Goal: Information Seeking & Learning: Learn about a topic

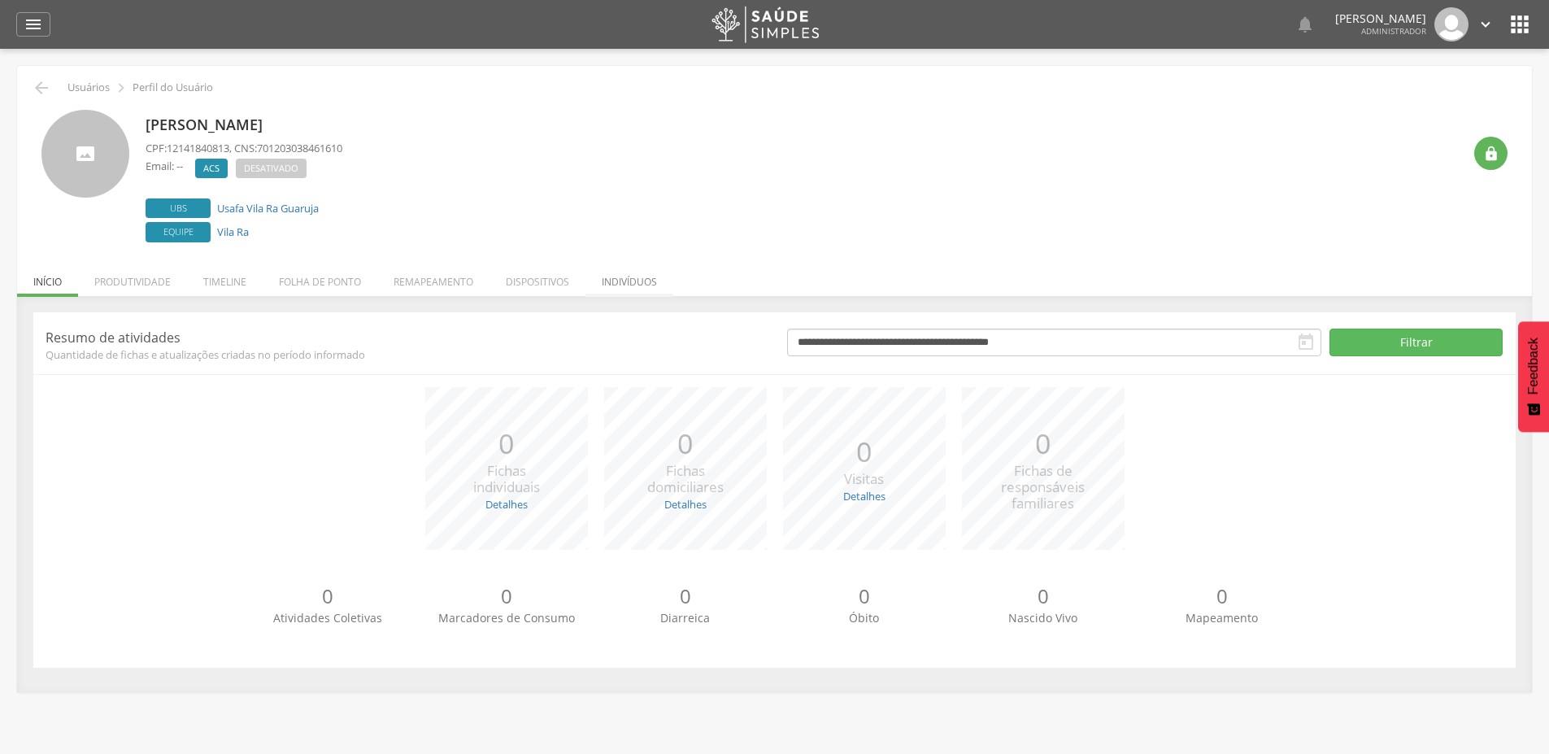
click at [628, 281] on li "Indivíduos" at bounding box center [629, 278] width 88 height 38
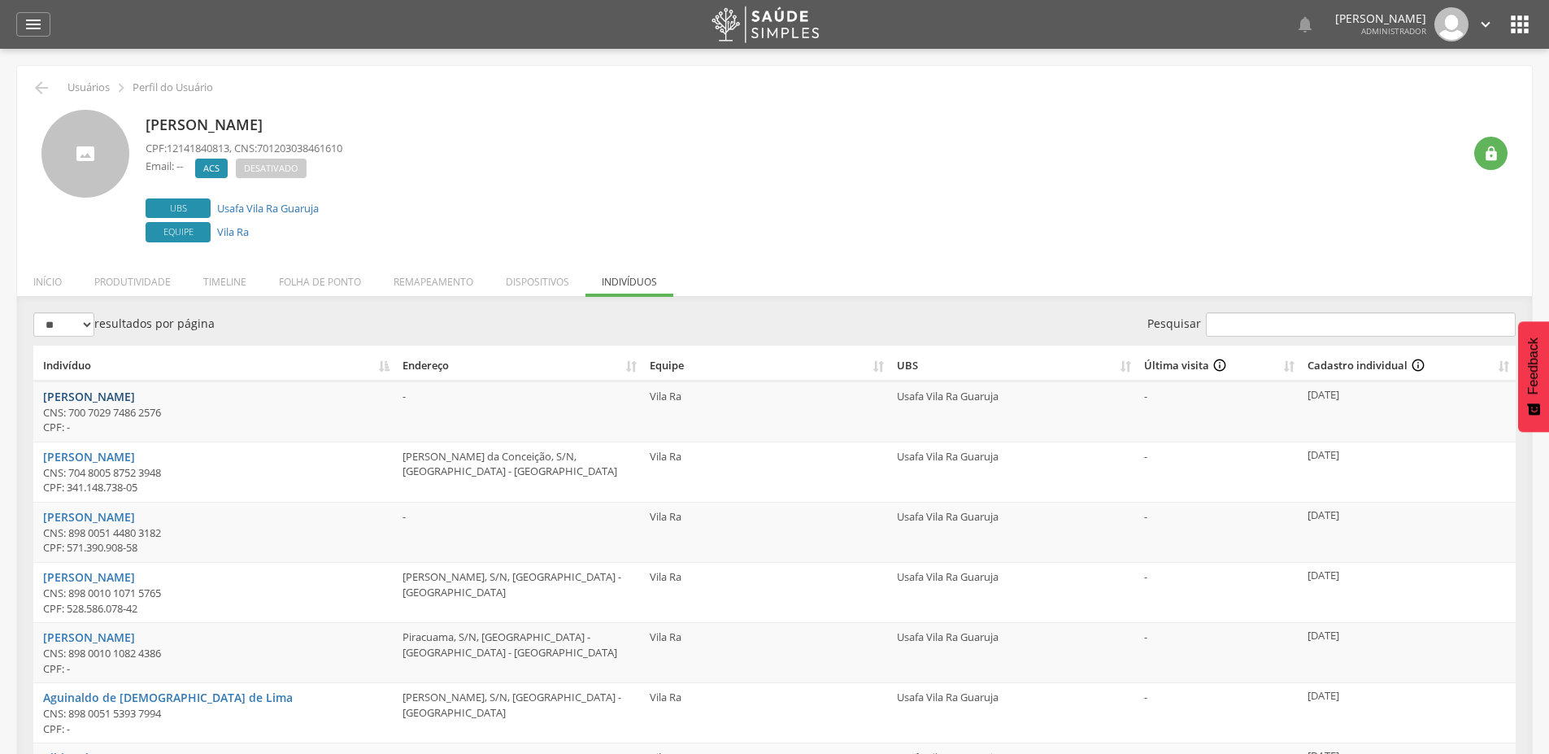
click at [132, 394] on link "Adriana Cosme Pereira" at bounding box center [89, 396] width 92 height 15
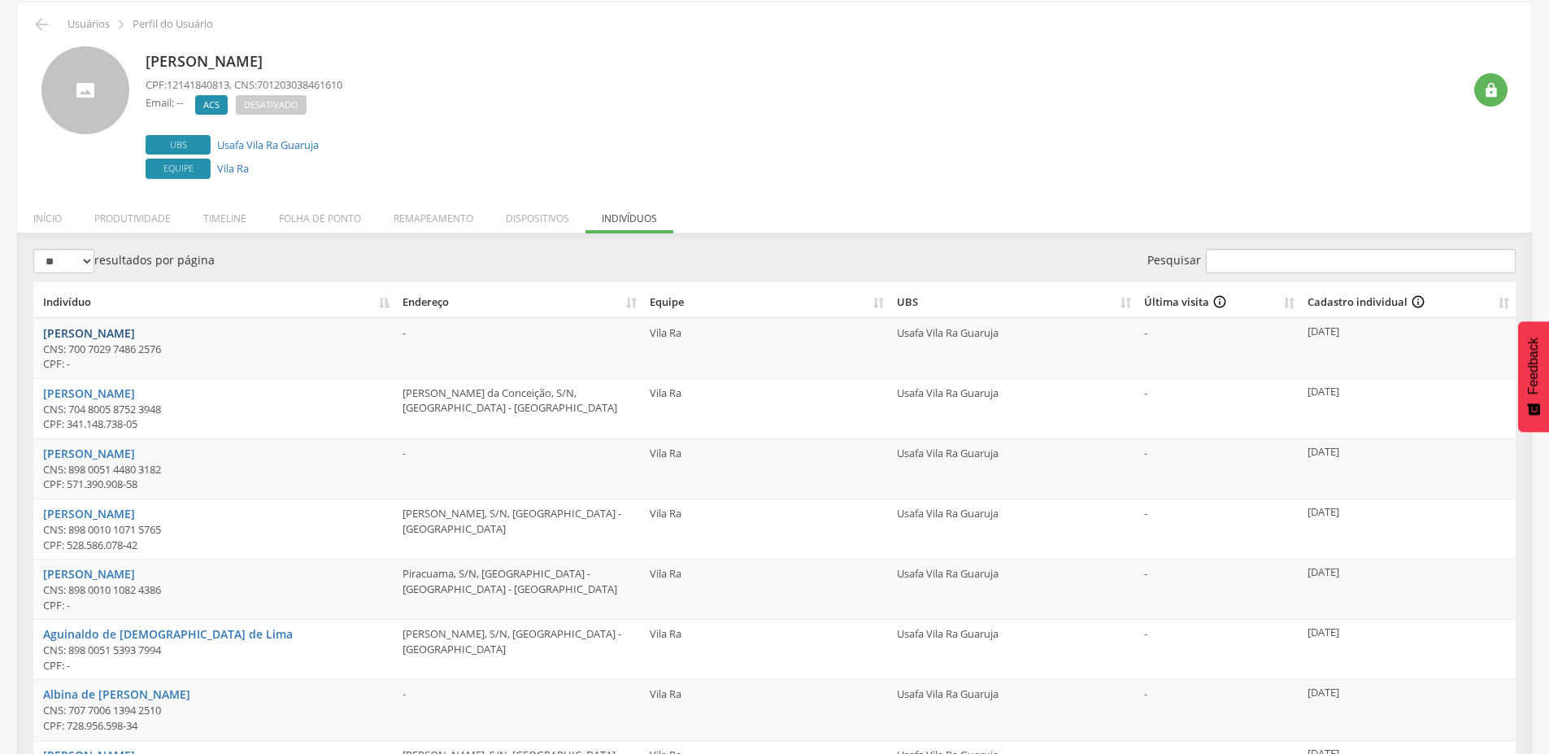
scroll to position [98, 0]
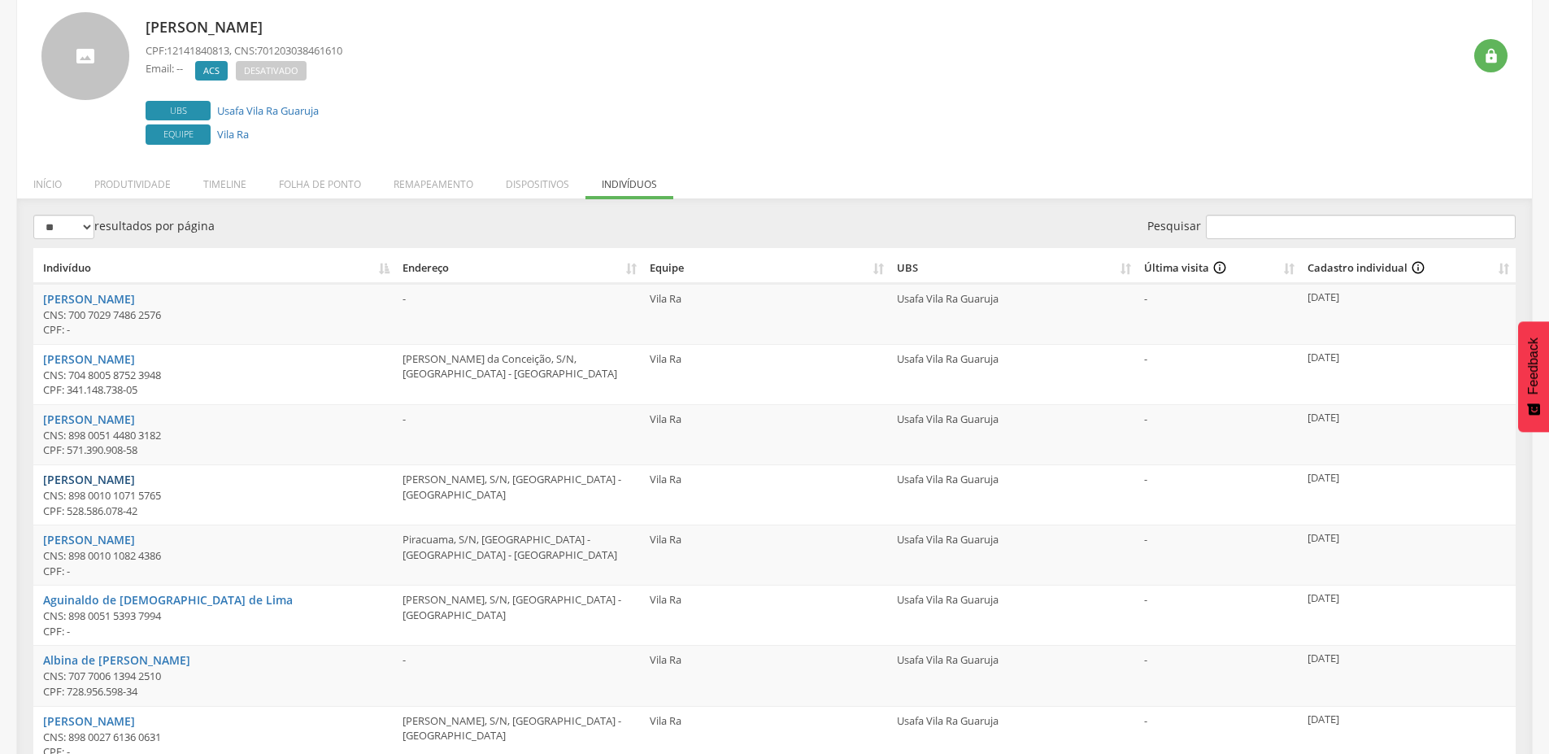
click at [117, 477] on link "Agatha Vitoria Cordeiro Santos" at bounding box center [89, 479] width 92 height 15
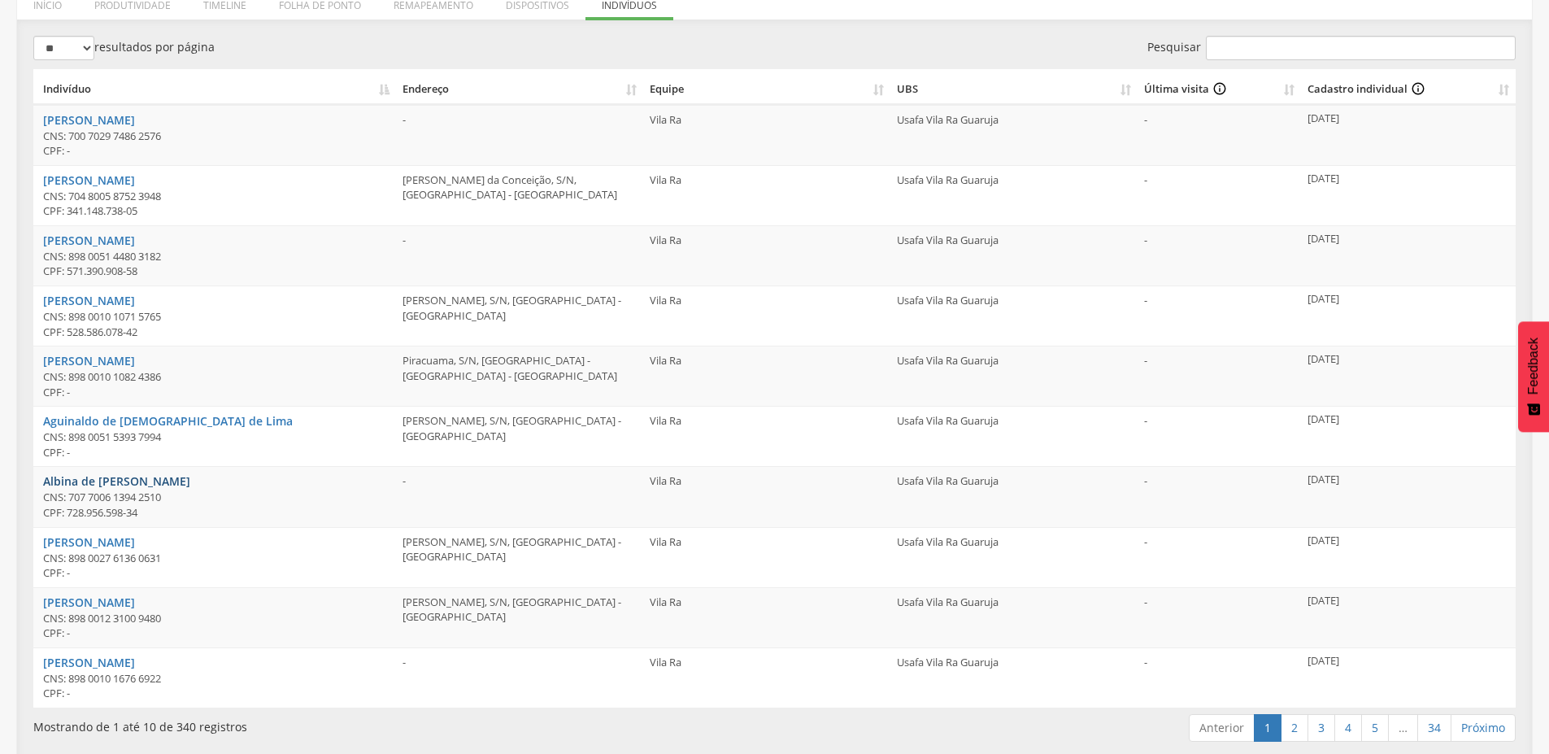
scroll to position [287, 0]
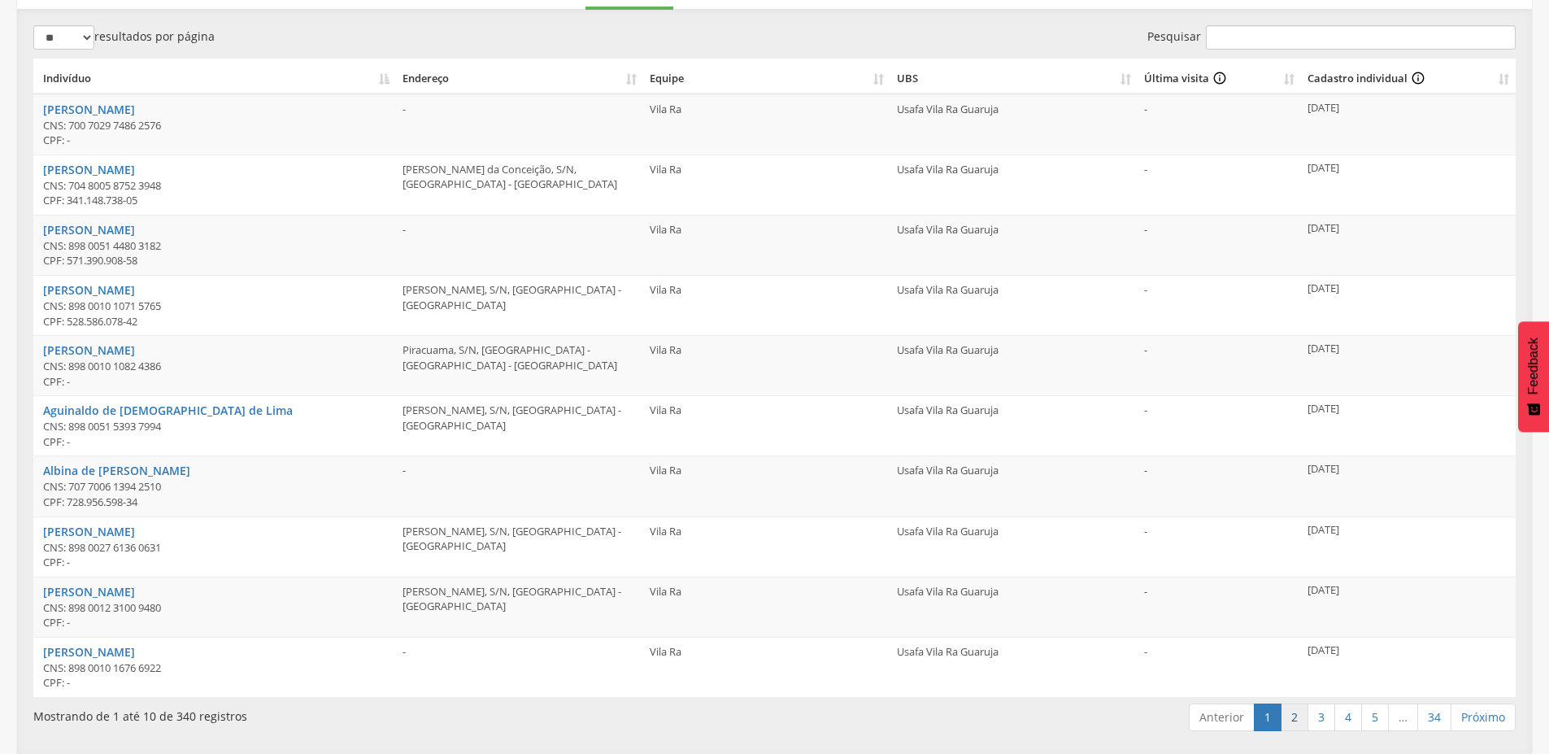
click at [1290, 711] on link "2" at bounding box center [1295, 717] width 28 height 28
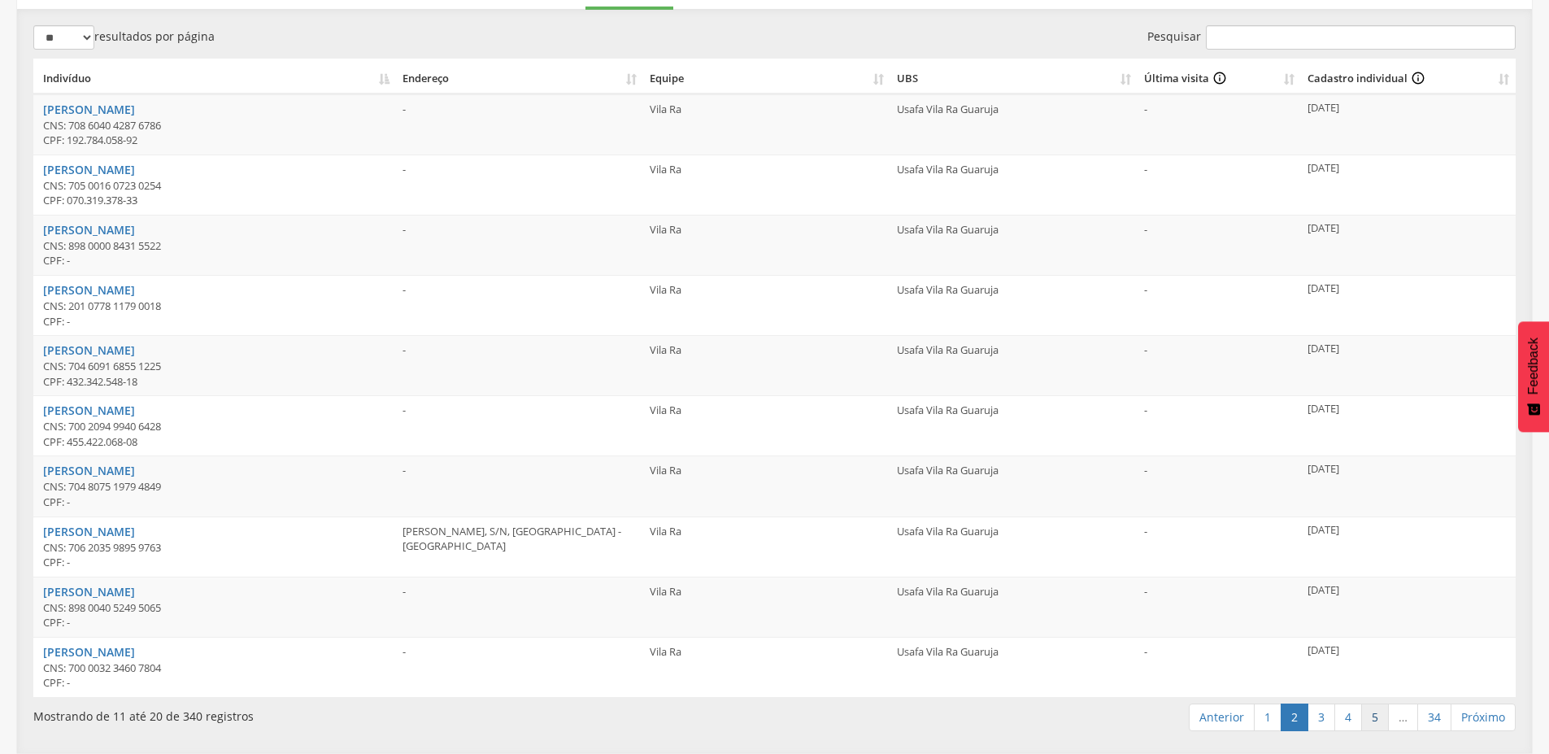
click at [1368, 720] on link "5" at bounding box center [1375, 717] width 28 height 28
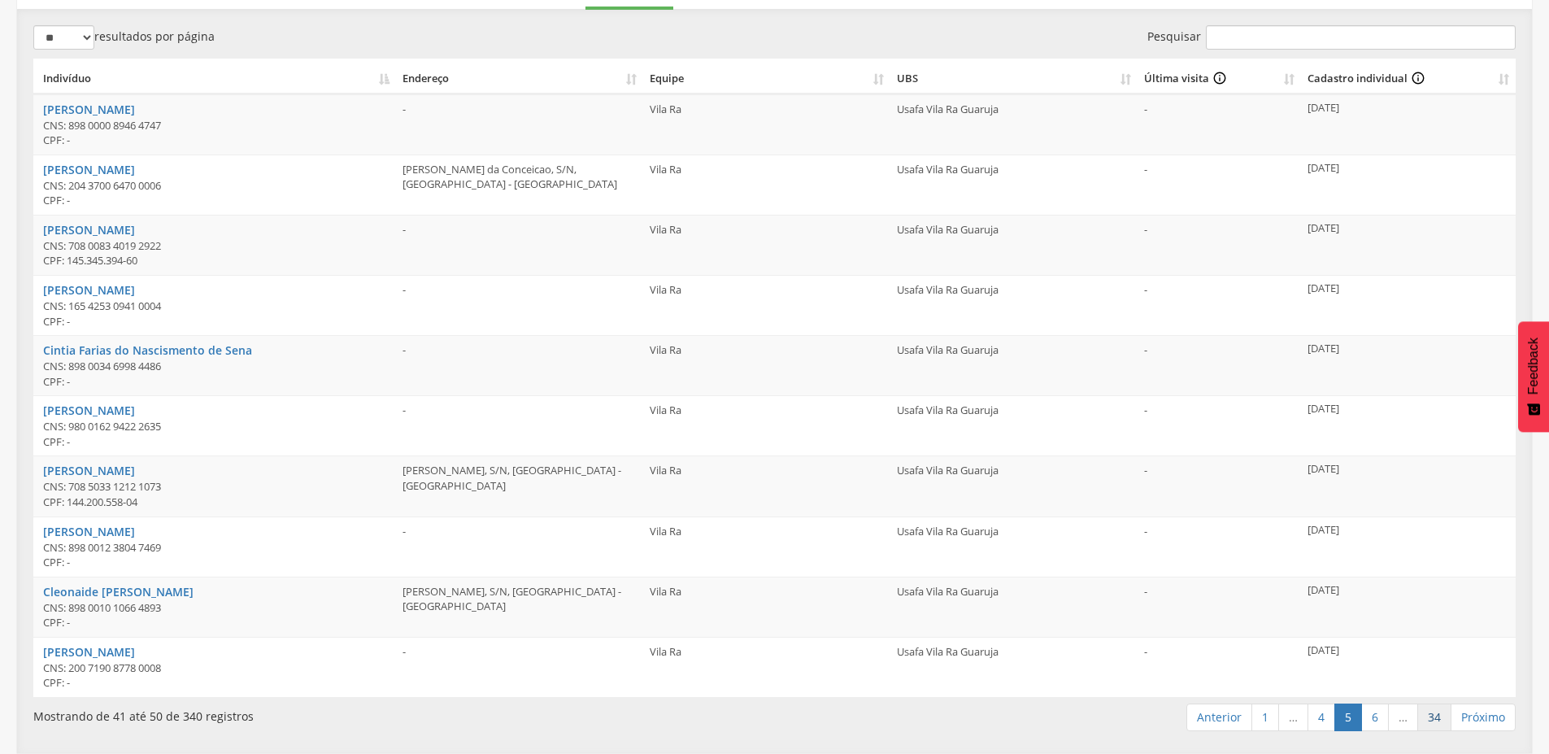
click at [1433, 720] on link "34" at bounding box center [1434, 717] width 34 height 28
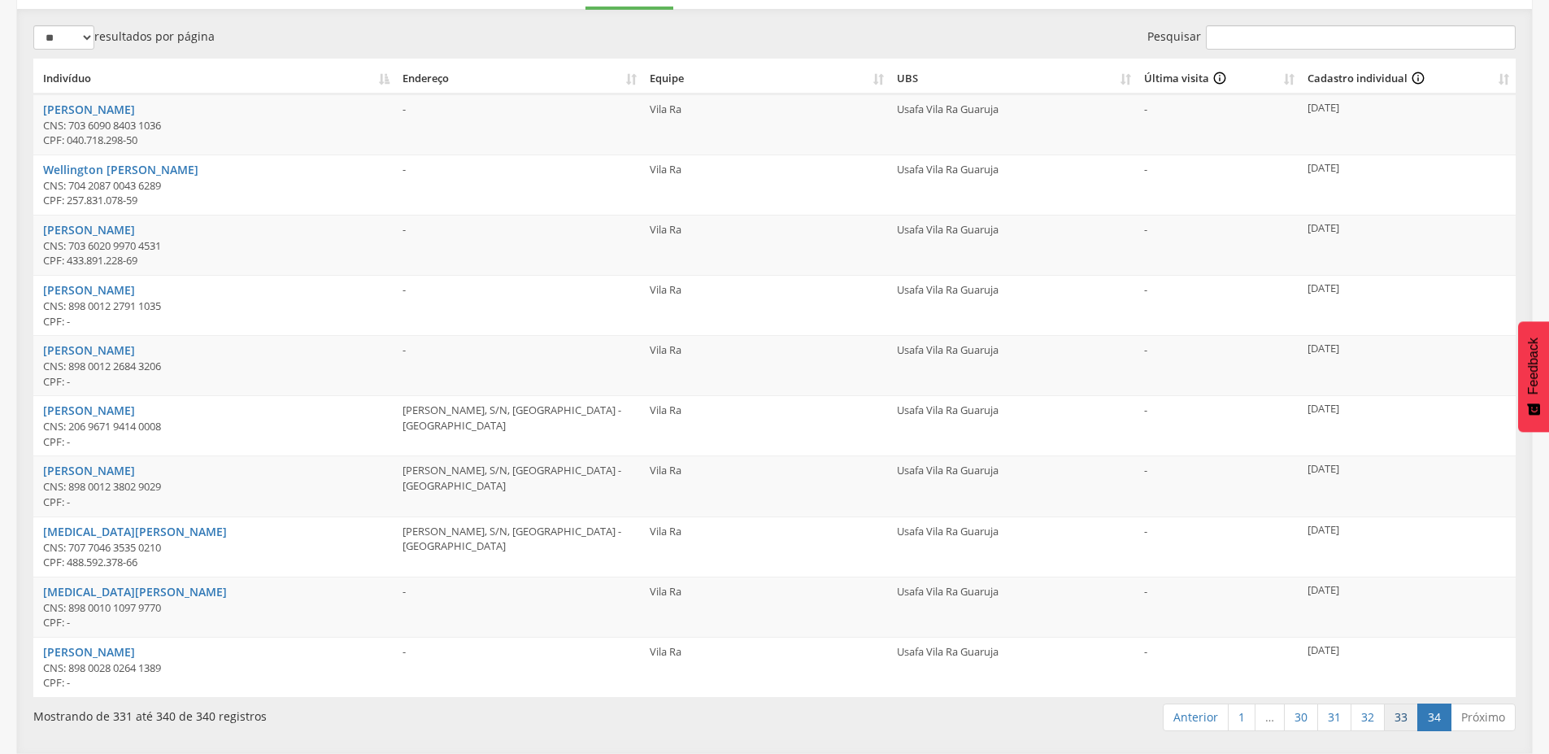
click at [1396, 708] on link "33" at bounding box center [1401, 717] width 34 height 28
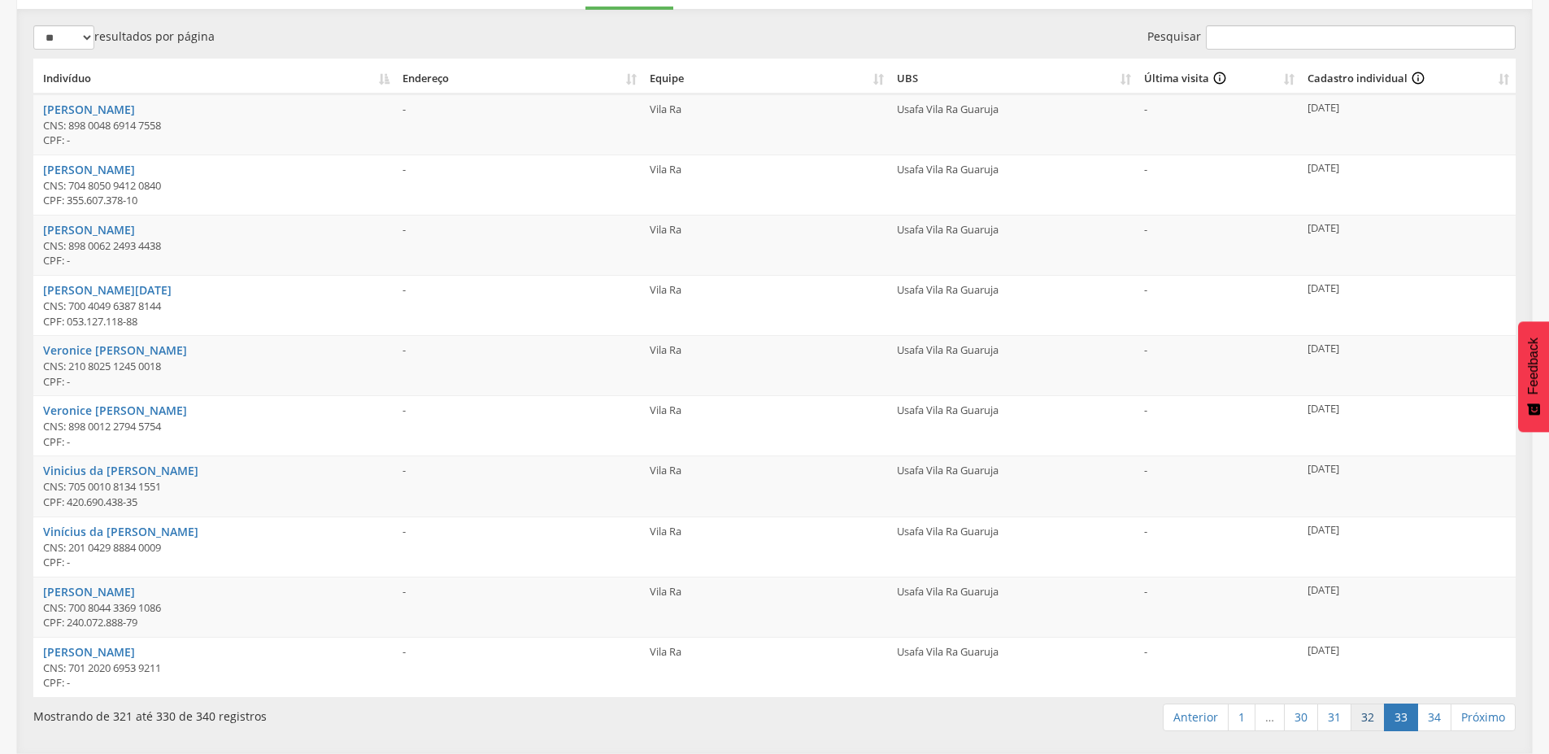
click at [1355, 721] on link "32" at bounding box center [1368, 717] width 34 height 28
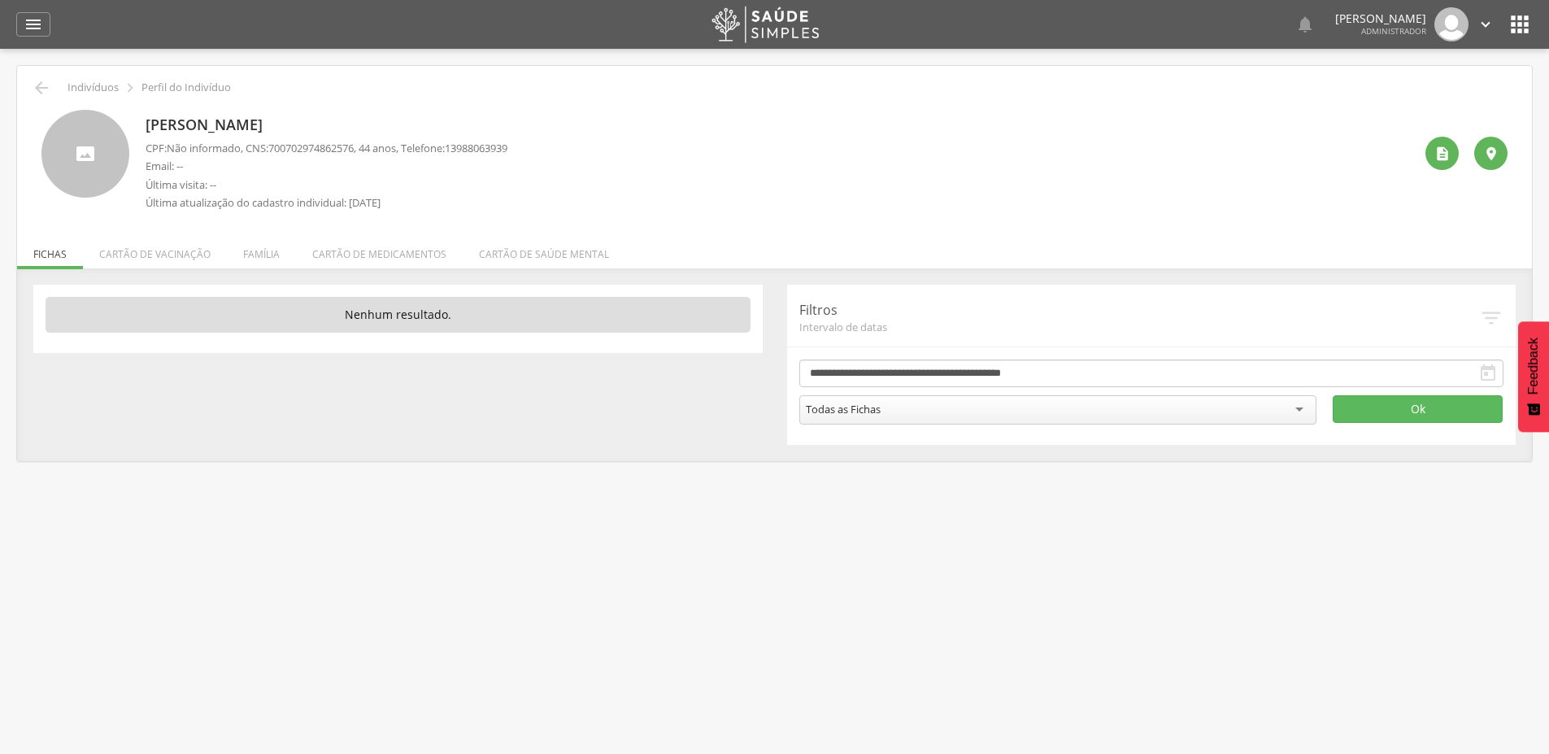
click at [252, 244] on li "Família" at bounding box center [261, 250] width 69 height 38
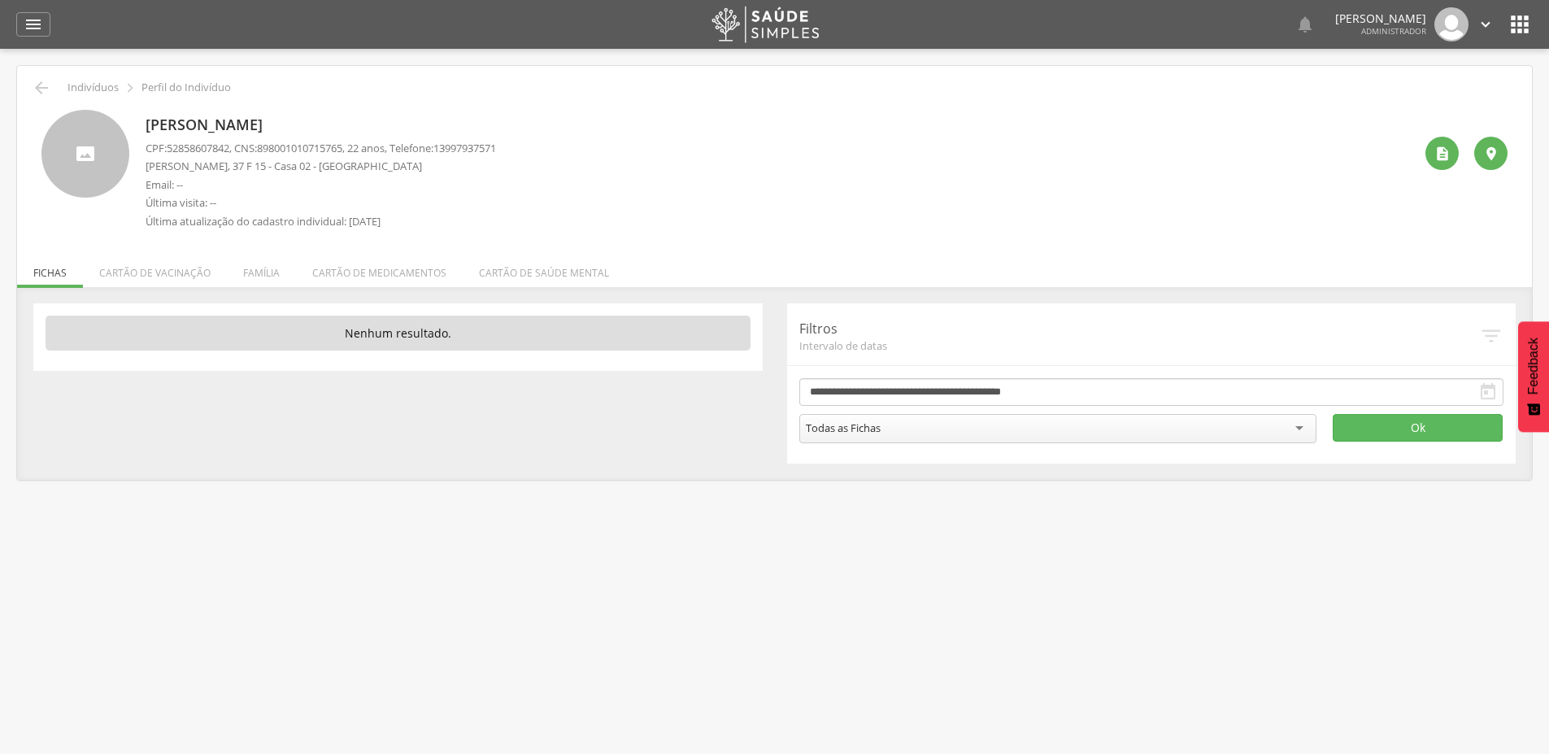
click at [270, 272] on li "Família" at bounding box center [261, 269] width 69 height 38
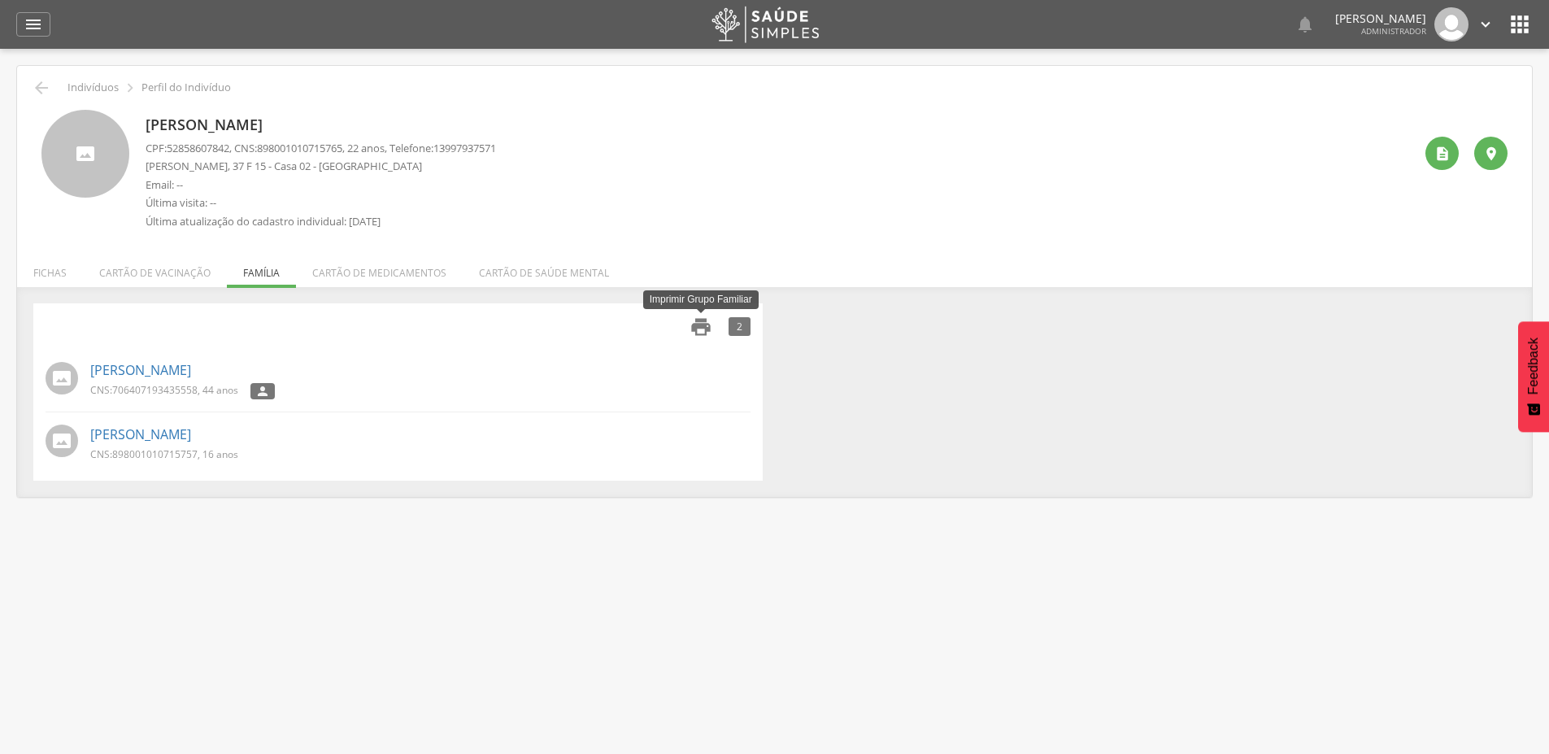
click at [699, 328] on icon "" at bounding box center [700, 326] width 23 height 23
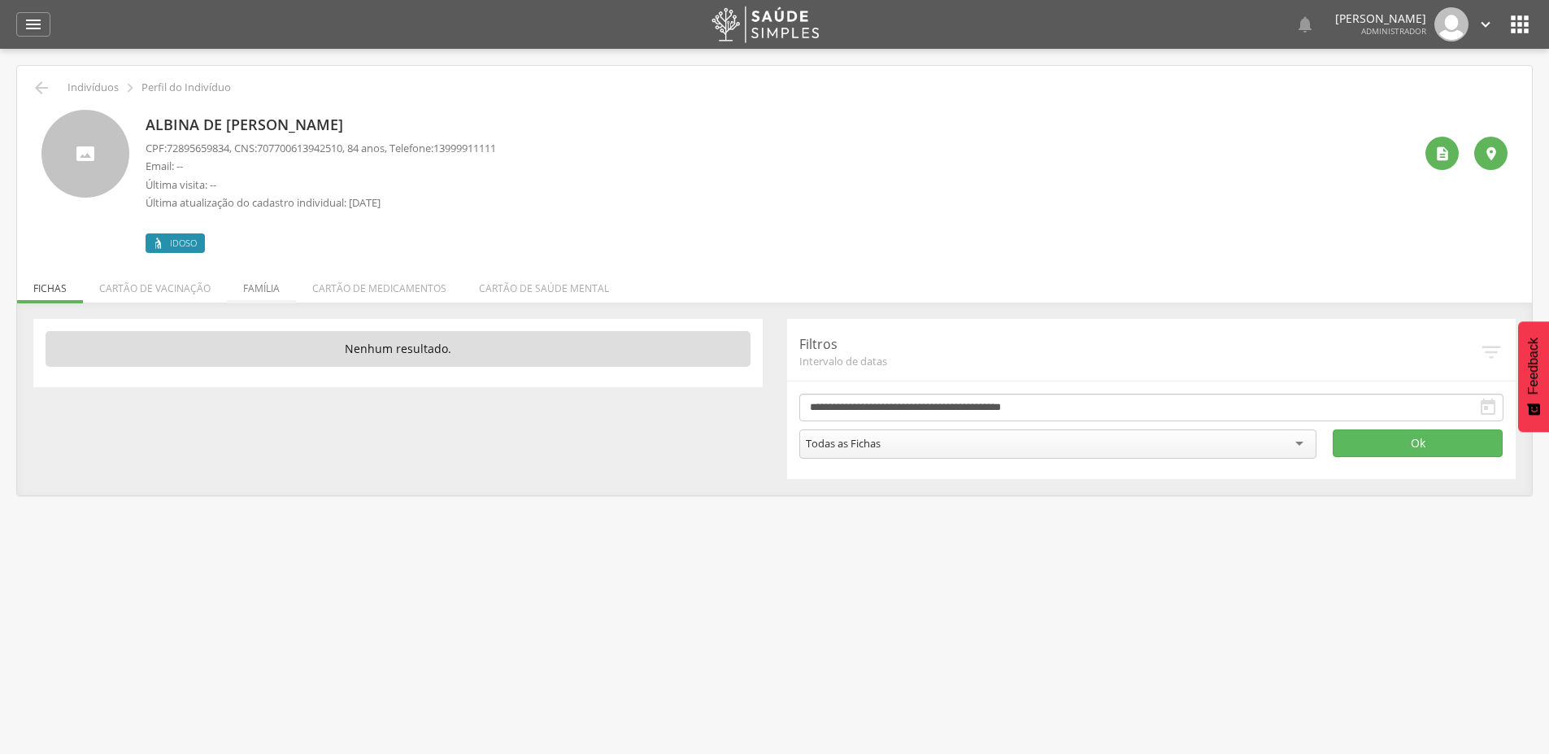
click at [259, 286] on li "Família" at bounding box center [261, 284] width 69 height 38
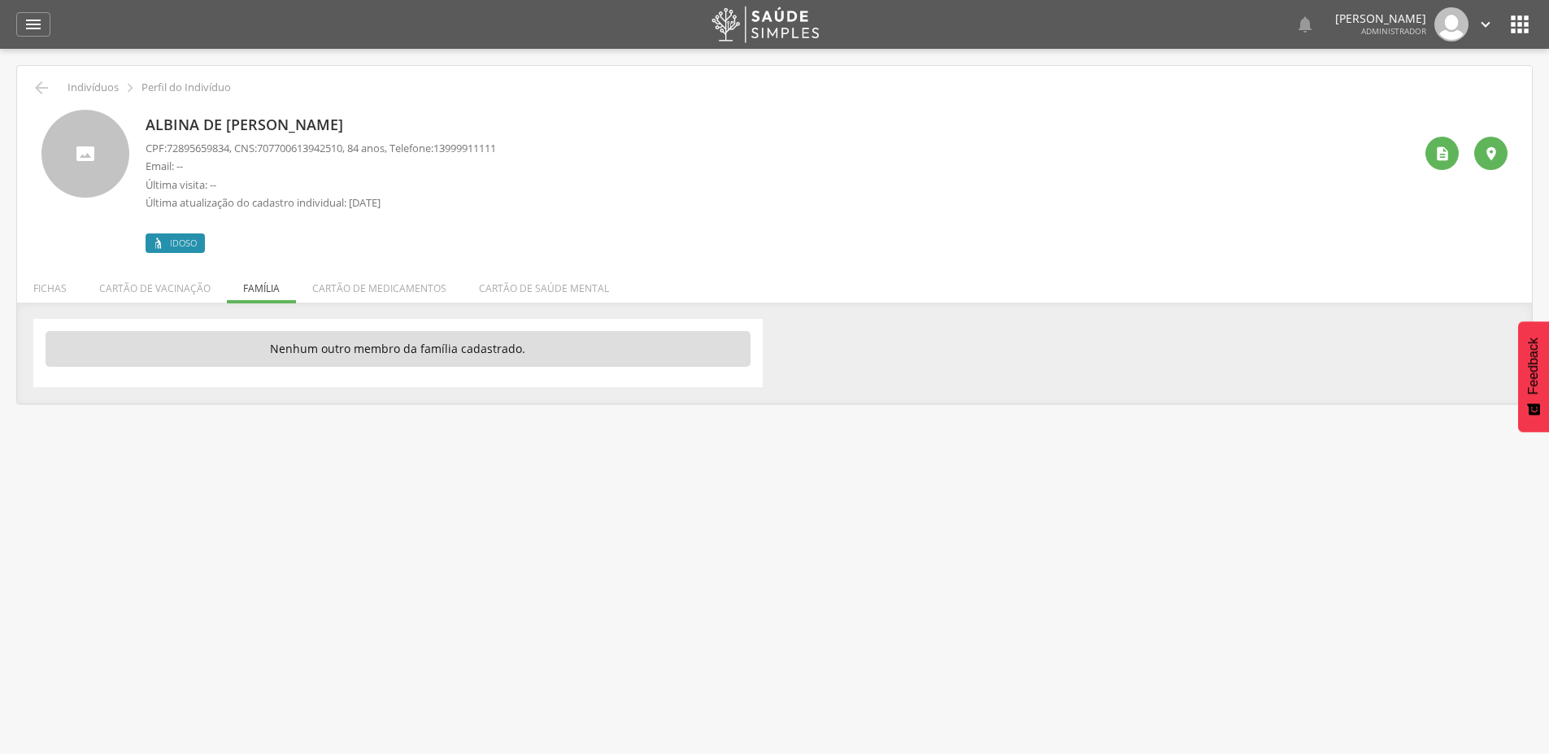
drag, startPoint x: 149, startPoint y: 122, endPoint x: 395, endPoint y: 135, distance: 246.7
click at [395, 135] on p "Albina de [PERSON_NAME]" at bounding box center [321, 125] width 350 height 21
click at [341, 183] on p "Última visita: --" at bounding box center [321, 184] width 350 height 15
click at [1434, 152] on icon "" at bounding box center [1442, 154] width 16 height 16
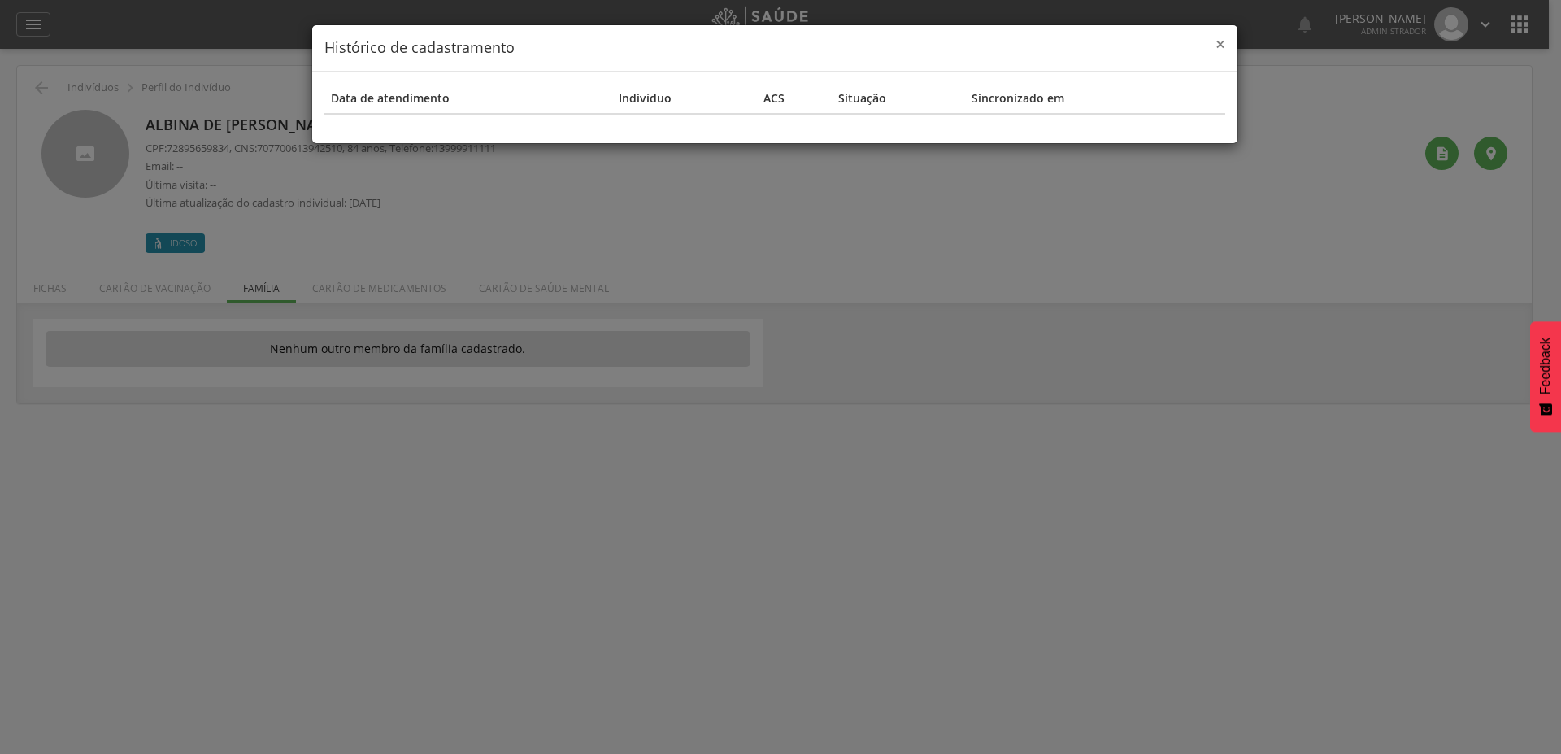
click at [1224, 37] on div "× Histórico de cadastramento" at bounding box center [774, 48] width 925 height 46
click at [1219, 42] on span "×" at bounding box center [1221, 44] width 10 height 23
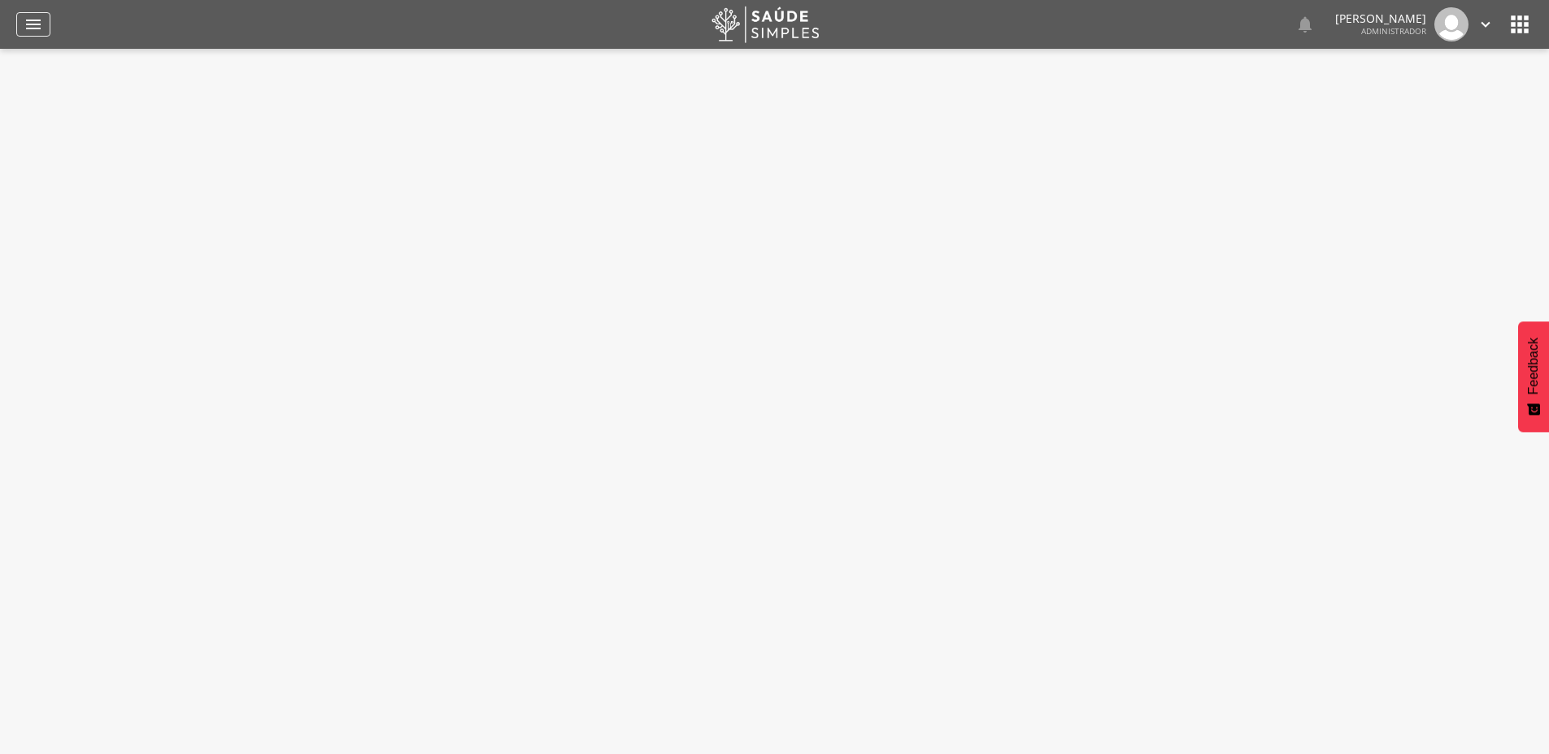
click at [28, 28] on icon "" at bounding box center [34, 25] width 20 height 20
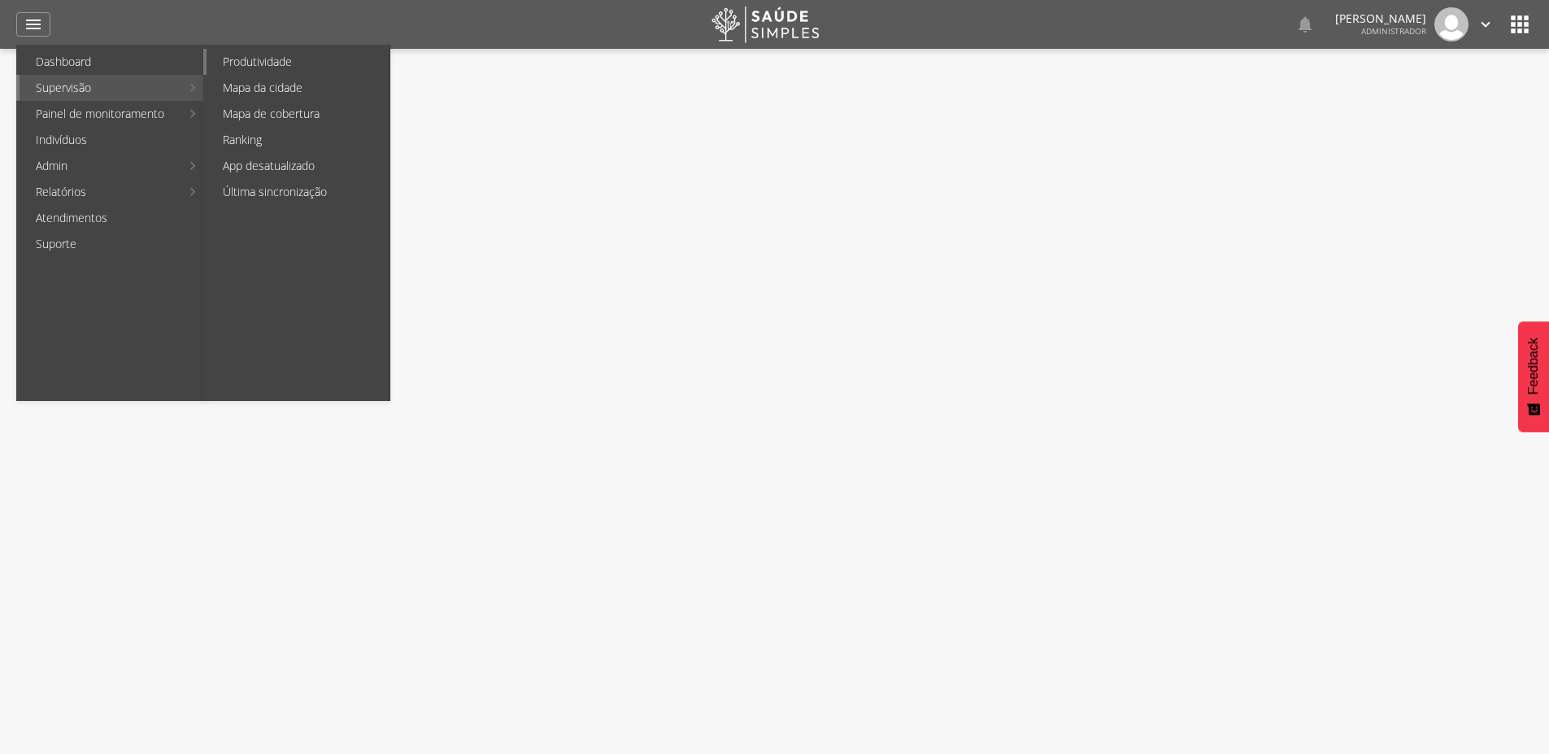
click at [242, 62] on link "Produtividade" at bounding box center [298, 62] width 183 height 26
type input "**********"
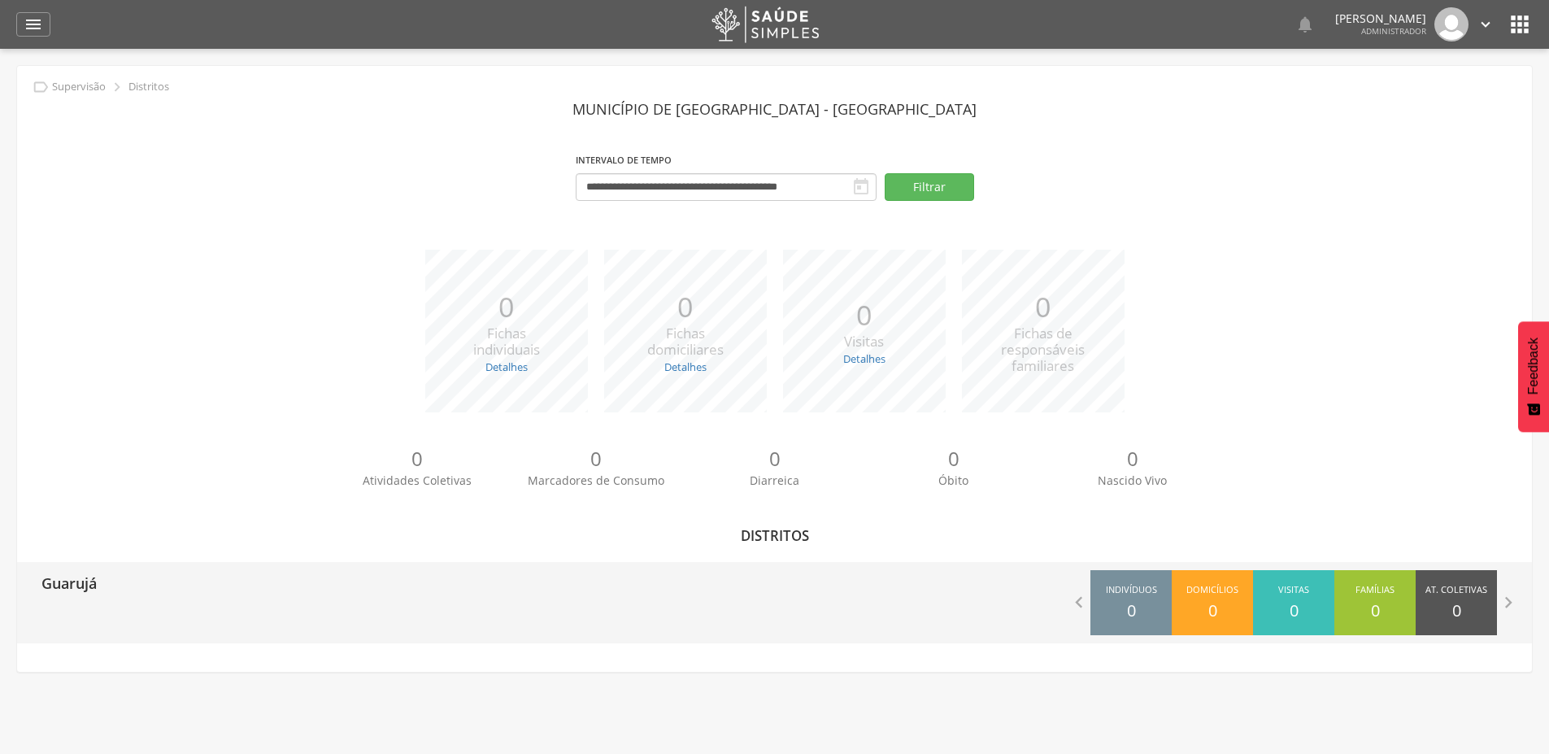
click at [151, 623] on div "Guarujá  Indivíduos 0 Domicílios 0 Visitas 0 Famílias 0 At. Coletivas 0 M. Con…" at bounding box center [774, 602] width 1515 height 81
click at [193, 575] on div "Guarujá" at bounding box center [396, 582] width 758 height 41
type input "**********"
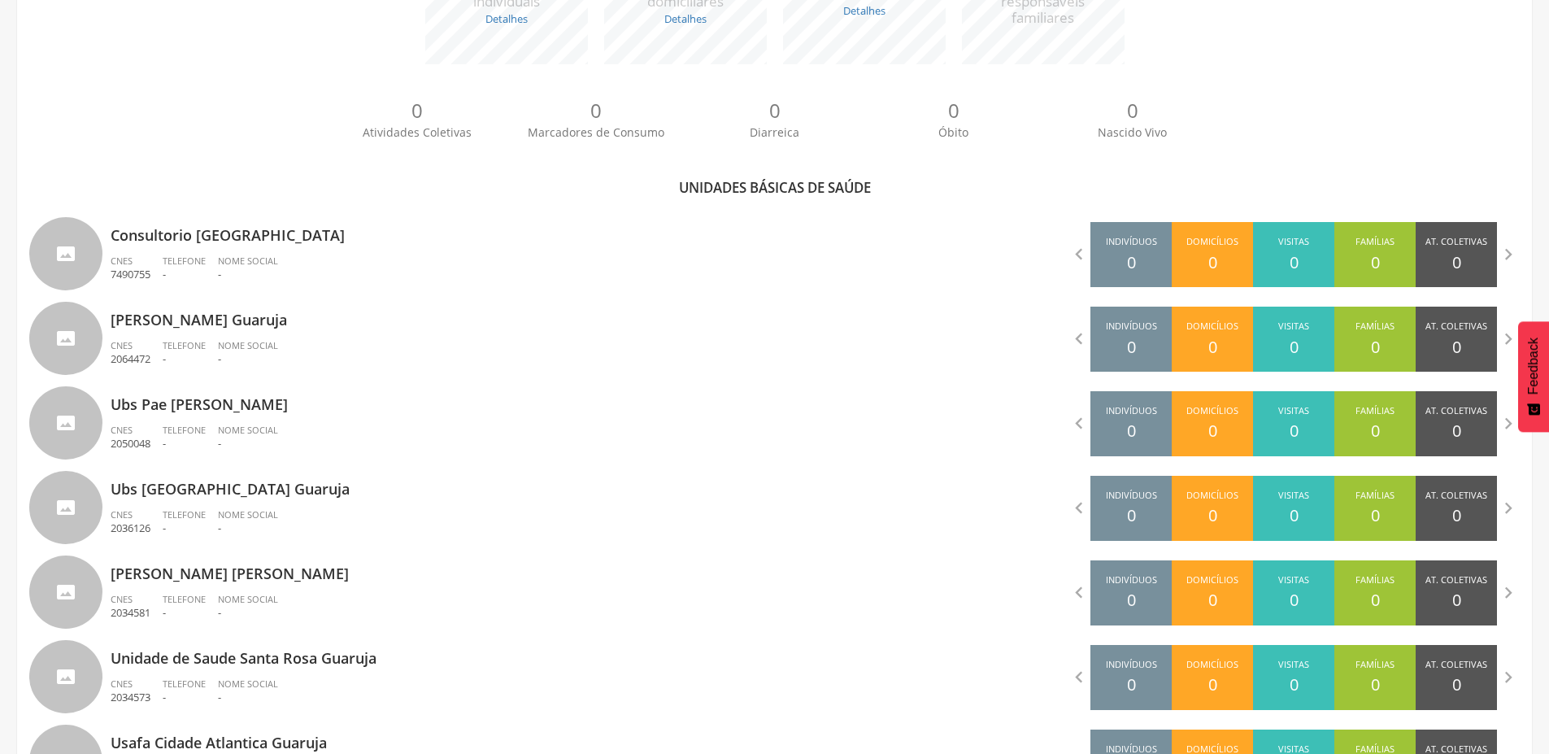
scroll to position [1703, 0]
